Goal: Information Seeking & Learning: Learn about a topic

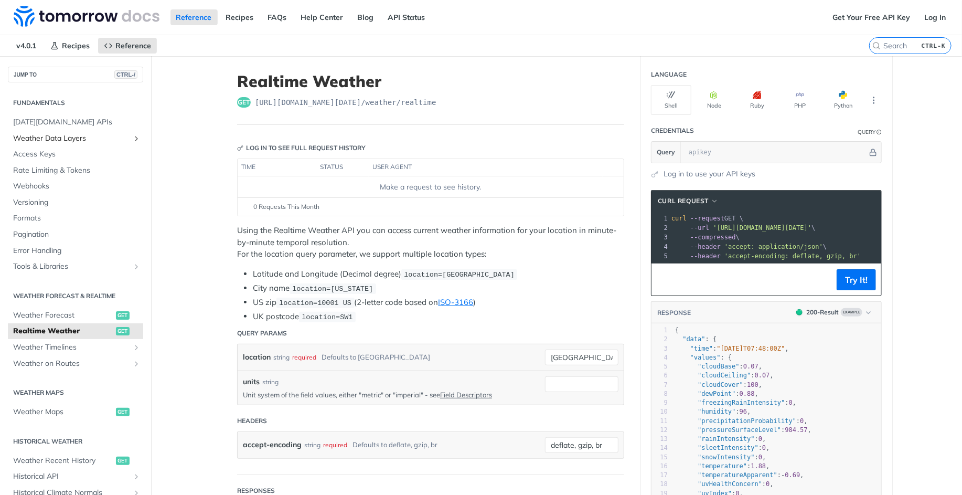
click at [68, 138] on span "Weather Data Layers" at bounding box center [71, 138] width 116 height 10
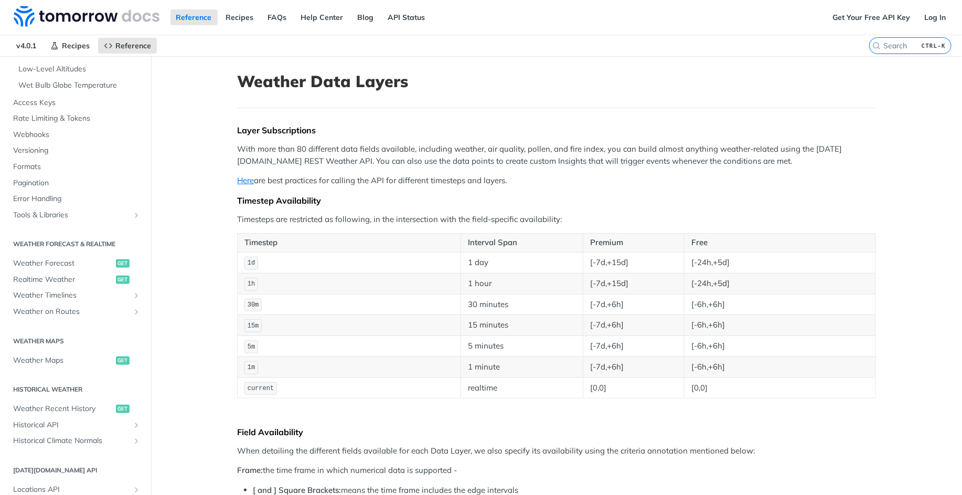
scroll to position [315, 0]
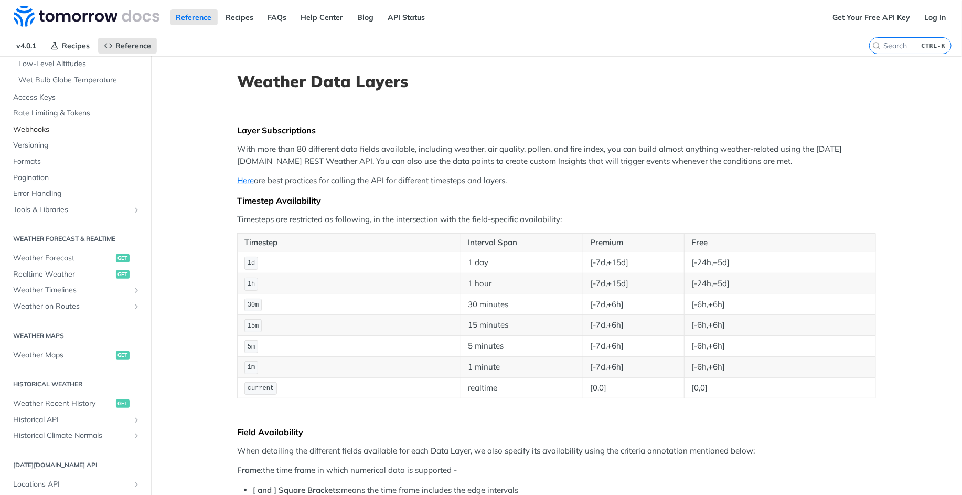
click at [55, 129] on span "Webhooks" at bounding box center [76, 129] width 127 height 10
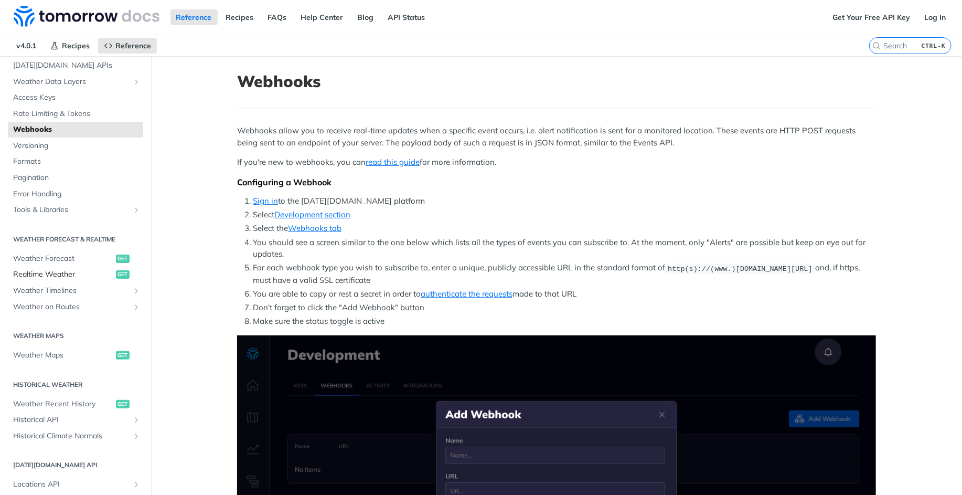
click at [70, 277] on span "Realtime Weather" at bounding box center [63, 274] width 100 height 10
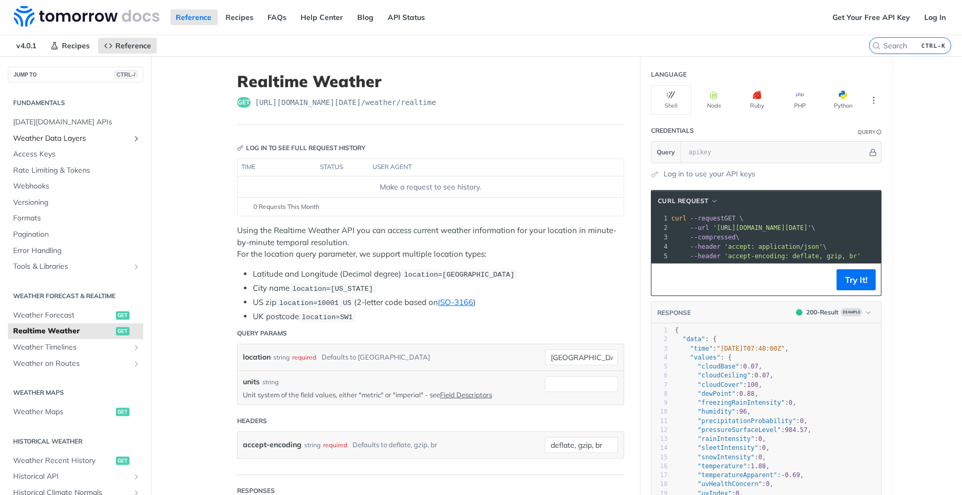
click at [52, 140] on span "Weather Data Layers" at bounding box center [71, 138] width 116 height 10
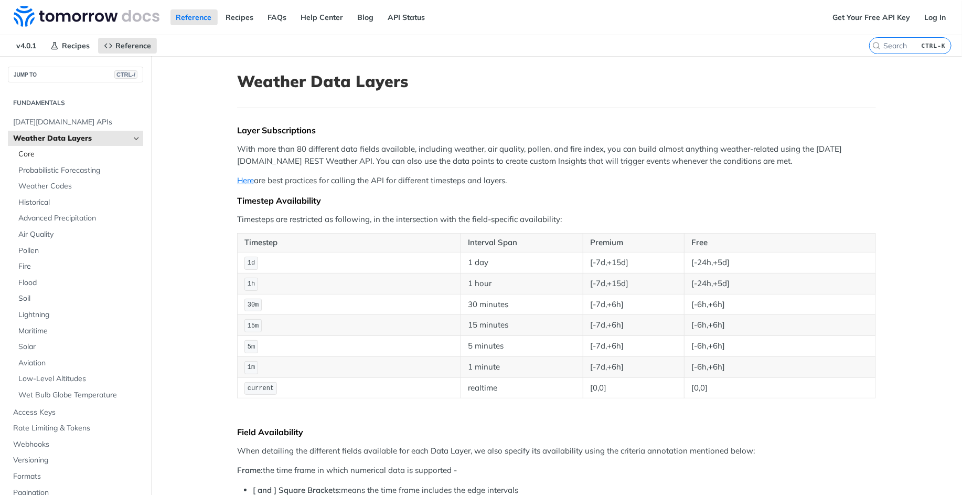
click at [55, 155] on span "Core" at bounding box center [79, 154] width 122 height 10
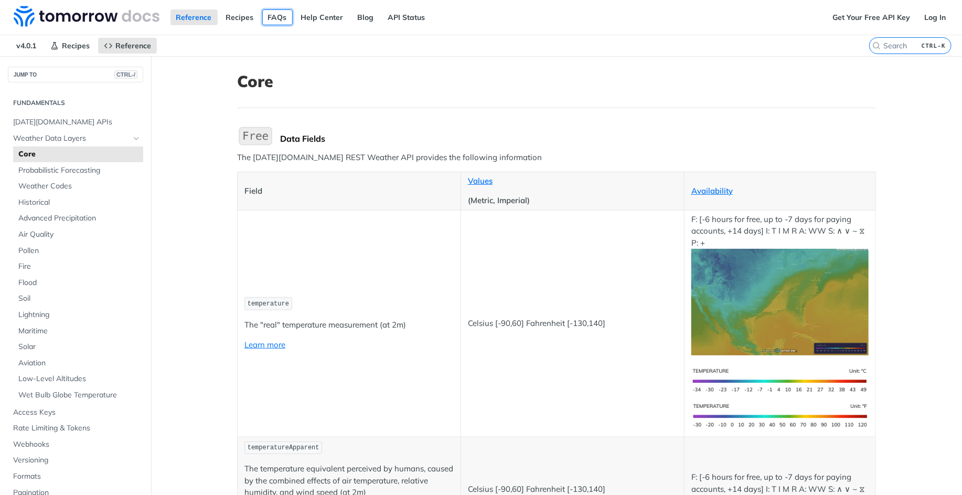
click at [267, 15] on link "FAQs" at bounding box center [277, 17] width 30 height 16
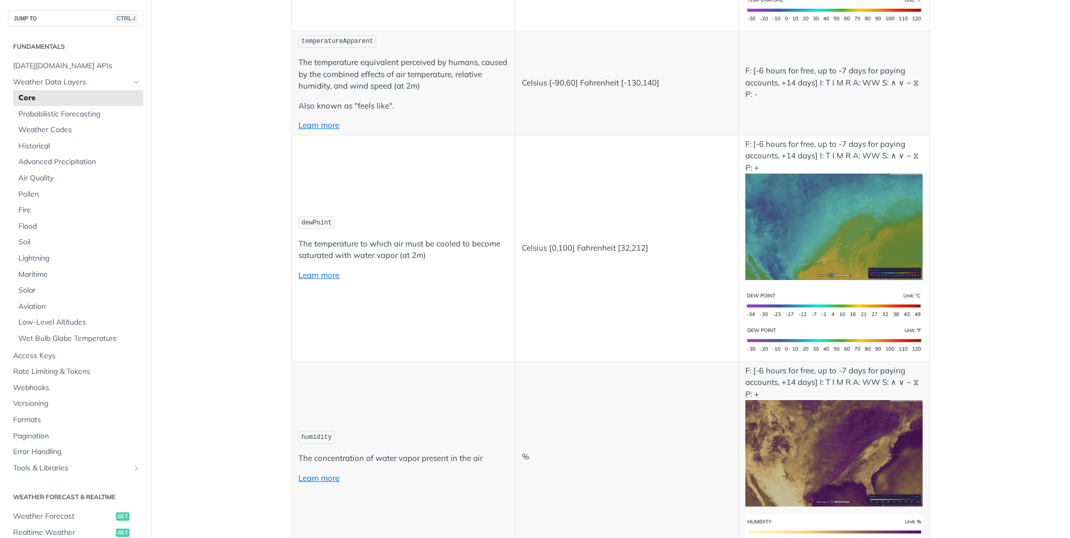
scroll to position [420, 0]
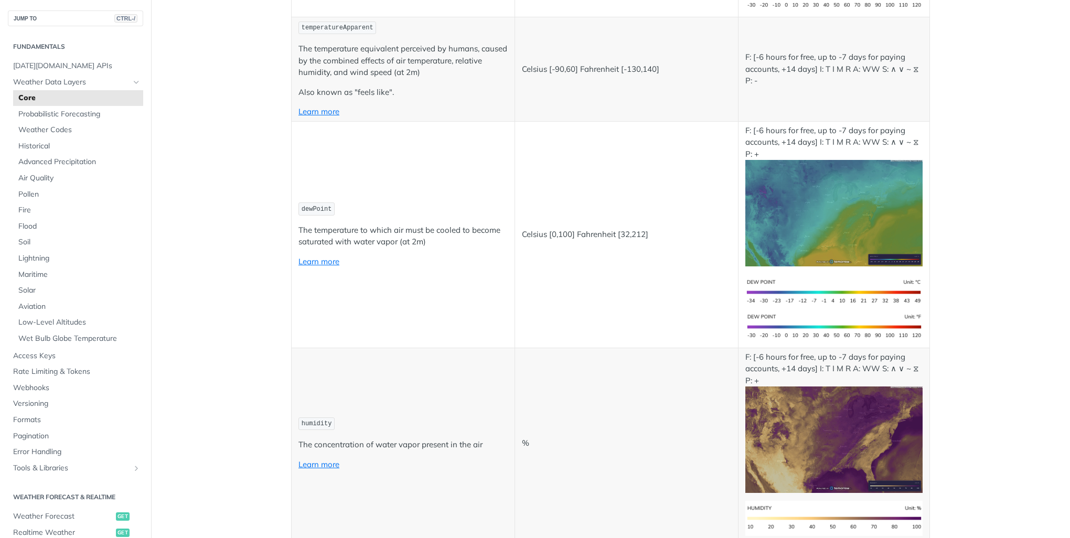
drag, startPoint x: 508, startPoint y: 312, endPoint x: 298, endPoint y: 350, distance: 214.0
click at [298, 350] on td "humidity The concentration of water vapor present in the air Learn more" at bounding box center [404, 444] width 224 height 192
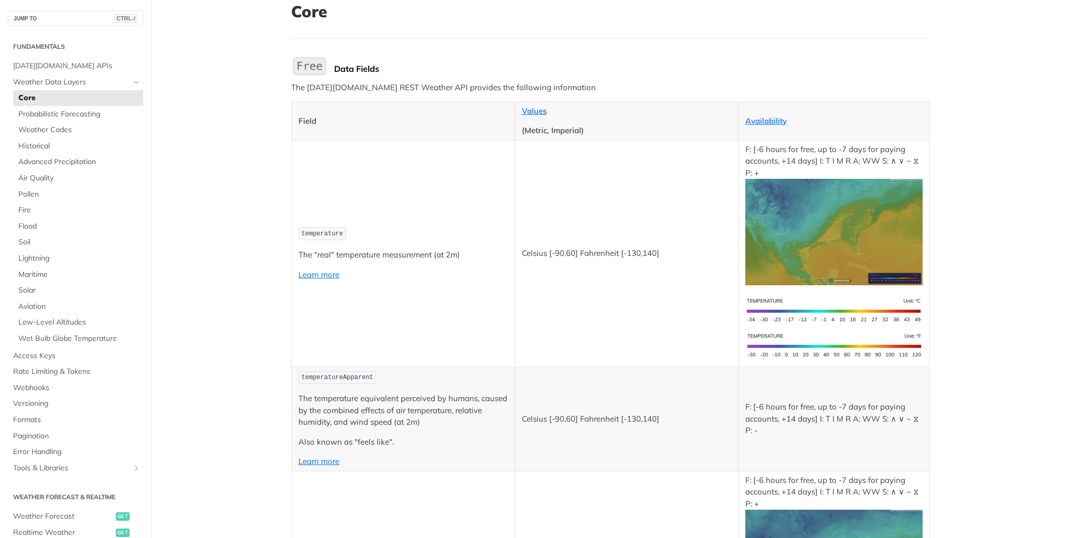
scroll to position [0, 0]
